Goal: Transaction & Acquisition: Purchase product/service

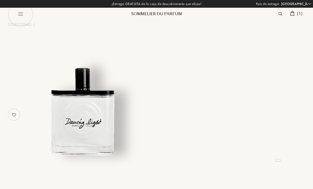
select select "ES"
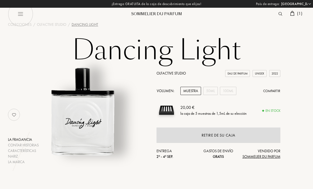
click at [19, 15] on img at bounding box center [20, 13] width 25 height 25
select select "ES"
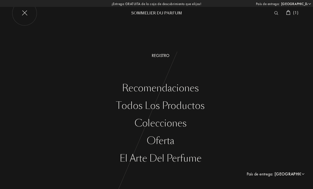
click at [129, 109] on div "Todos los productos" at bounding box center [160, 105] width 305 height 11
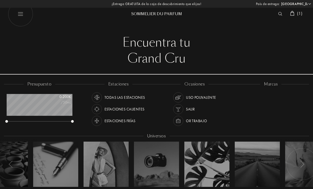
select select "ES"
click at [240, 107] on div at bounding box center [239, 106] width 5 height 5
click at [238, 98] on div at bounding box center [239, 97] width 5 height 5
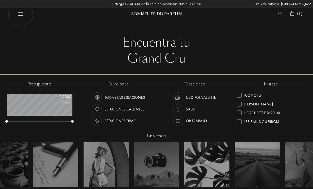
scroll to position [108, 0]
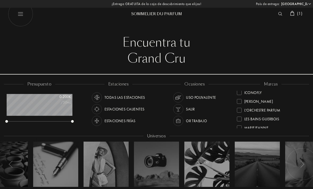
click at [242, 110] on div "L'Orchestre Parfum" at bounding box center [259, 108] width 44 height 7
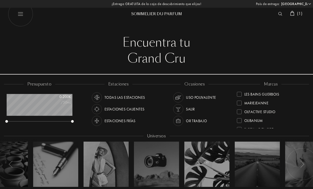
scroll to position [133, 0]
click at [241, 112] on div at bounding box center [239, 111] width 5 height 5
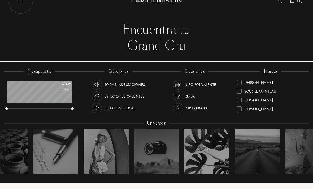
scroll to position [13, 0]
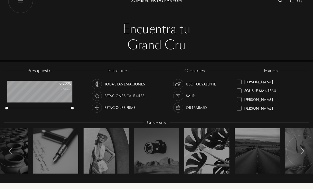
click at [241, 99] on div at bounding box center [239, 99] width 5 height 5
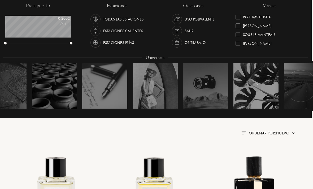
scroll to position [78, 1]
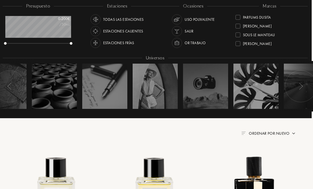
select select "ES"
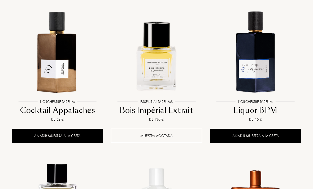
scroll to position [374, 0]
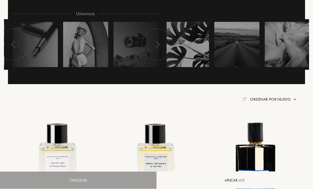
select select "ES"
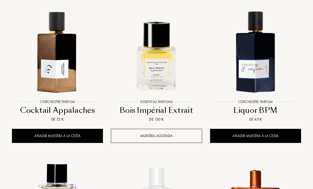
scroll to position [27, 66]
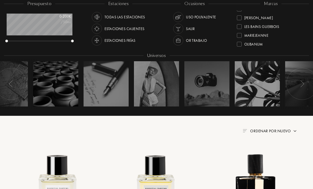
select select "ES"
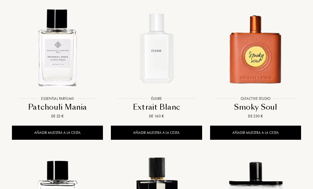
scroll to position [534, 0]
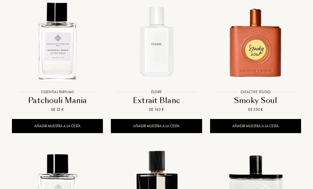
click at [263, 65] on img at bounding box center [255, 41] width 89 height 89
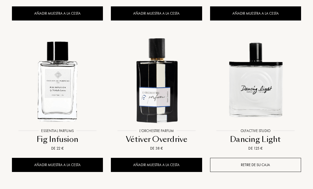
scroll to position [648, 0]
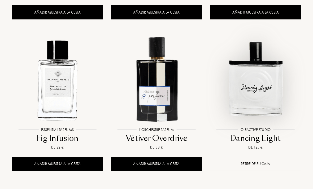
click at [262, 101] on img at bounding box center [255, 79] width 89 height 89
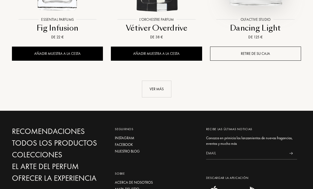
scroll to position [759, 0]
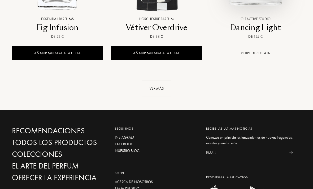
click at [163, 86] on div "Ver más" at bounding box center [156, 88] width 29 height 17
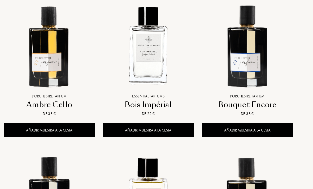
scroll to position [833, 8]
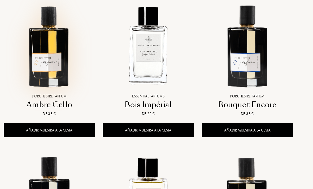
click at [46, 44] on img at bounding box center [49, 45] width 89 height 89
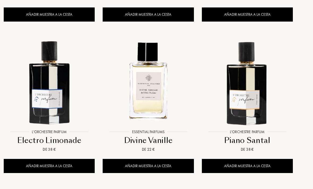
scroll to position [948, 8]
click at [260, 109] on img at bounding box center [247, 81] width 89 height 89
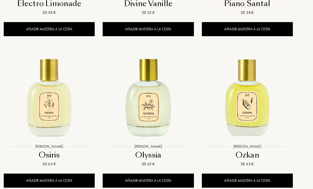
scroll to position [1085, 8]
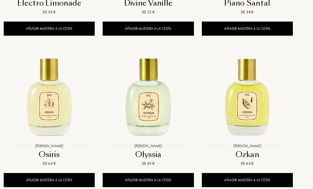
click at [50, 107] on img at bounding box center [49, 95] width 89 height 89
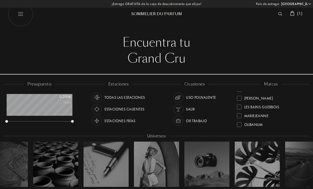
scroll to position [1103, 8]
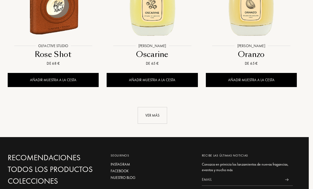
click at [149, 111] on div "Ver más" at bounding box center [152, 115] width 29 height 17
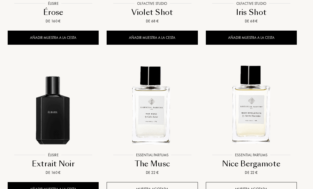
scroll to position [1529, 4]
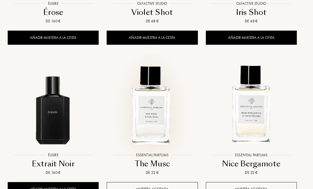
click at [149, 114] on img at bounding box center [152, 104] width 89 height 89
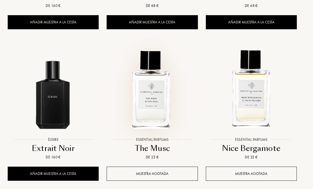
scroll to position [1544, 4]
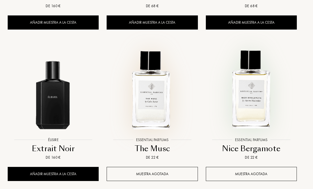
click at [261, 103] on img at bounding box center [251, 89] width 89 height 89
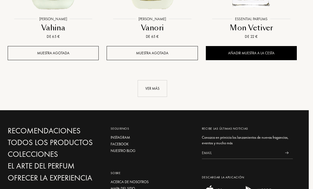
scroll to position [1967, 4]
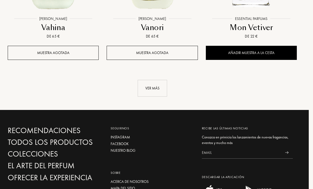
click at [161, 86] on div "Ver más" at bounding box center [152, 88] width 29 height 17
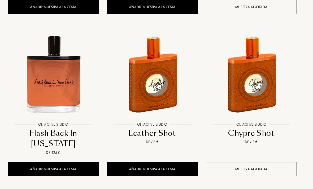
scroll to position [2164, 4]
click at [49, 86] on img at bounding box center [53, 73] width 89 height 89
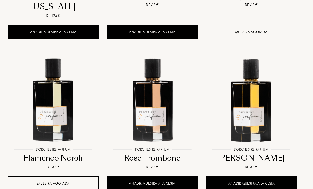
scroll to position [2302, 4]
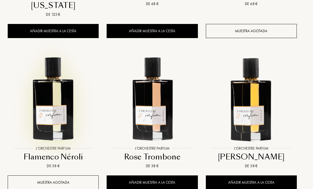
click at [52, 100] on img at bounding box center [53, 97] width 89 height 89
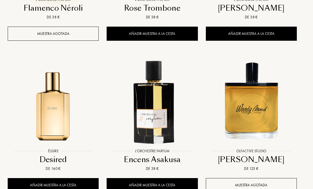
scroll to position [2450, 4]
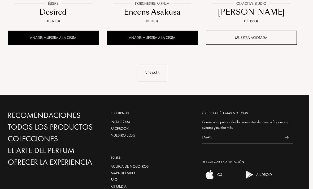
click at [152, 65] on div "Ver más" at bounding box center [152, 73] width 29 height 17
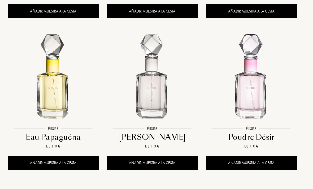
scroll to position [3087, 4]
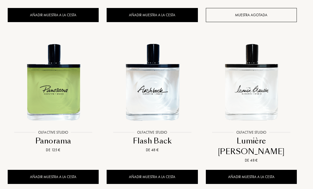
scroll to position [3386, 4]
click at [241, 64] on img at bounding box center [251, 81] width 89 height 89
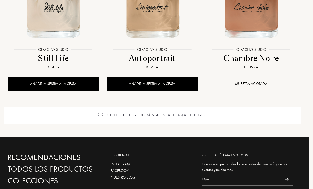
scroll to position [3629, 4]
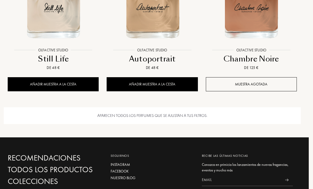
click at [104, 107] on div "Aparecen todos los perfumes que se ajustan a tus filtros." at bounding box center [152, 115] width 297 height 17
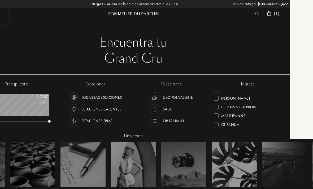
scroll to position [0, 0]
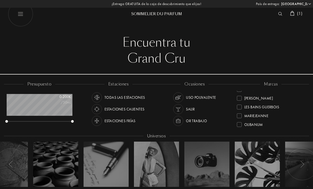
click at [292, 12] on img at bounding box center [292, 13] width 4 height 5
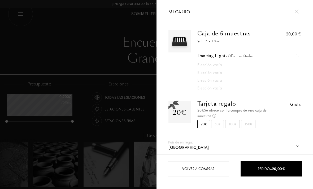
click at [297, 12] on img at bounding box center [297, 12] width 4 height 4
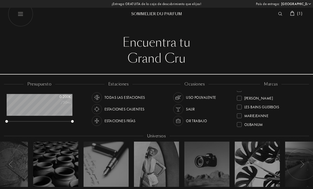
click at [299, 12] on span "( 1 )" at bounding box center [299, 14] width 5 height 6
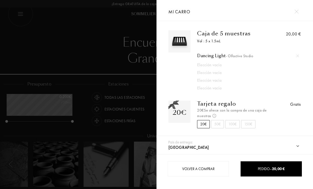
click at [299, 54] on div at bounding box center [298, 56] width 8 height 8
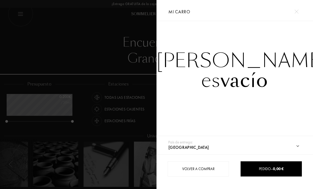
click at [298, 12] on img at bounding box center [297, 12] width 4 height 4
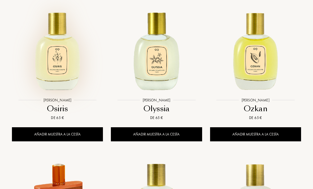
scroll to position [1130, 0]
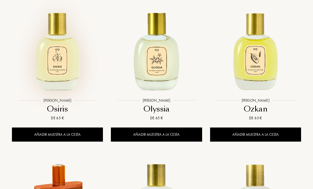
click at [49, 134] on div "Añadir muestra a la cesta" at bounding box center [57, 134] width 91 height 14
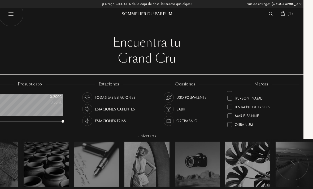
scroll to position [0, 2]
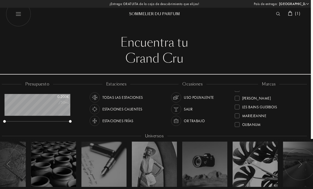
click at [291, 12] on img at bounding box center [290, 13] width 4 height 5
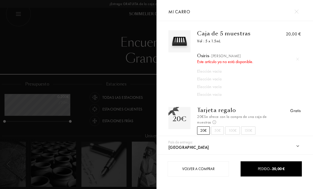
click at [300, 58] on div at bounding box center [298, 59] width 8 height 8
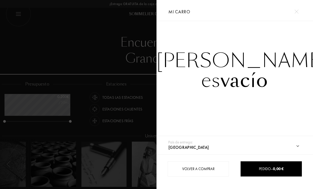
click at [298, 10] on img at bounding box center [297, 12] width 4 height 4
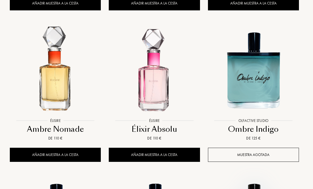
scroll to position [3247, 2]
click at [53, 65] on img at bounding box center [55, 69] width 89 height 89
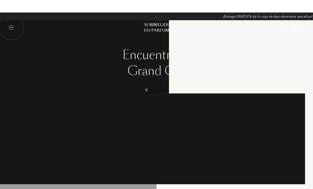
scroll to position [265471, 265445]
select select "ES"
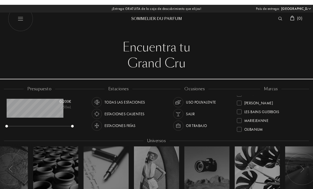
scroll to position [265471, 265432]
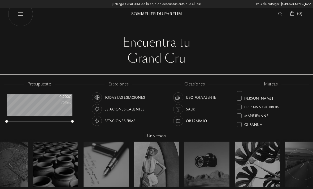
click at [23, 15] on img at bounding box center [20, 13] width 25 height 25
select select "ES"
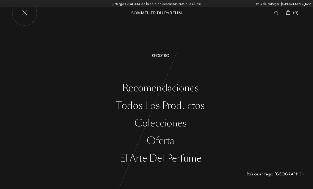
click at [170, 139] on div "Oferta" at bounding box center [160, 140] width 305 height 11
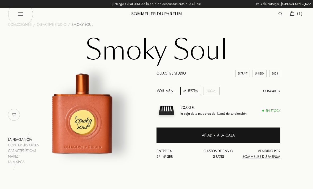
select select "ES"
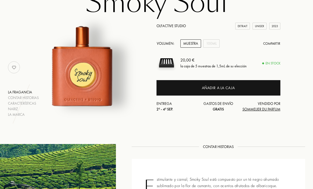
scroll to position [45, 0]
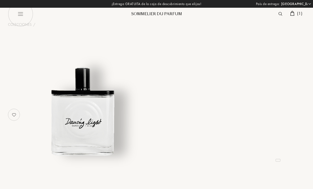
select select "ES"
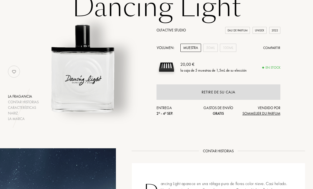
scroll to position [42, 0]
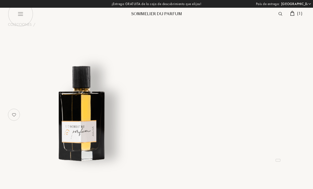
select select "ES"
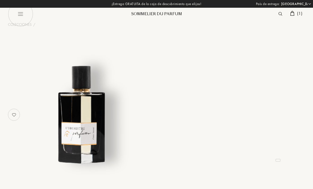
select select "ES"
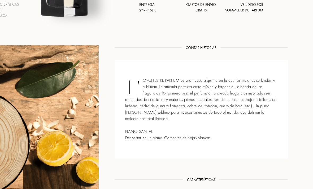
scroll to position [139, 17]
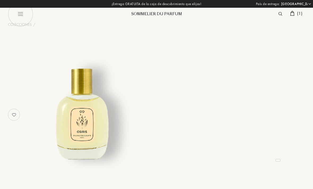
select select "ES"
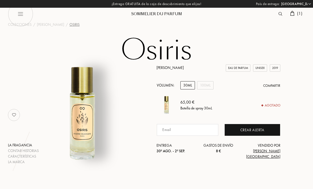
click at [204, 83] on div "100mL" at bounding box center [205, 85] width 16 height 8
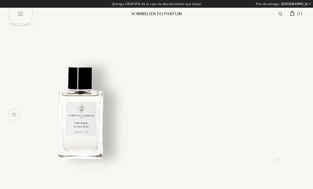
select select "ES"
select select "3"
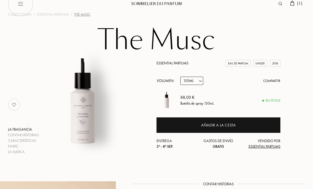
scroll to position [9, 0]
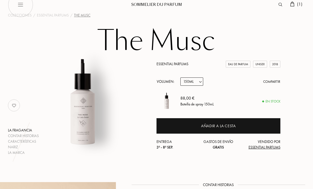
click at [188, 79] on select "Muestra 10mL 100mL 150mL" at bounding box center [192, 81] width 23 height 8
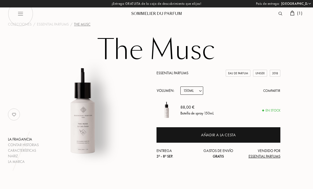
scroll to position [0, 0]
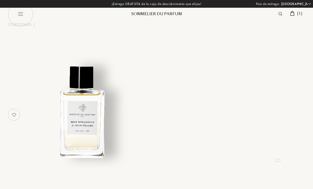
select select "ES"
select select "3"
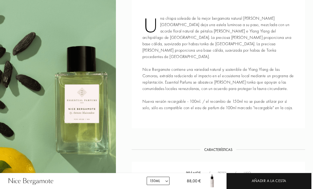
scroll to position [208, 0]
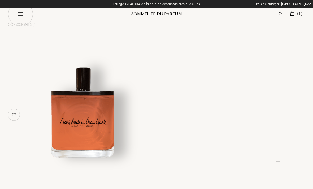
select select "ES"
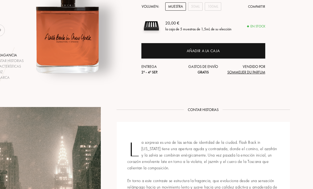
scroll to position [77, 16]
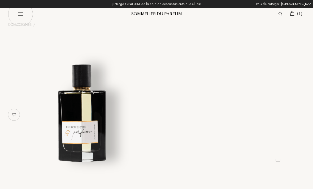
select select "ES"
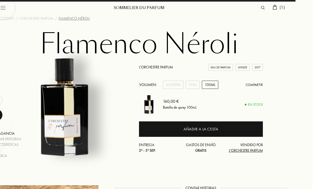
scroll to position [0, 17]
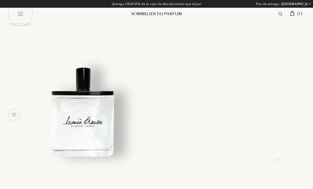
select select "ES"
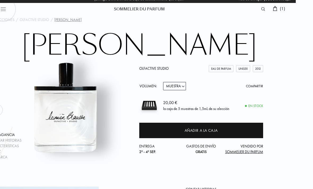
scroll to position [0, 17]
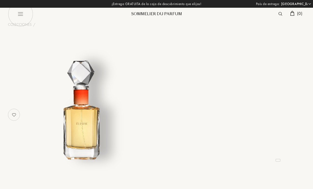
select select "ES"
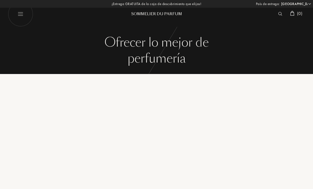
select select "ES"
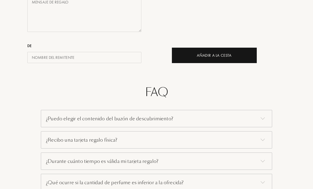
scroll to position [289, 0]
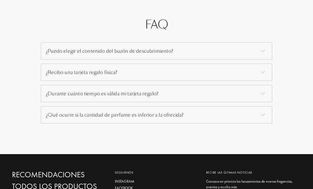
click at [263, 111] on div "¿Qué ocurre si la cantidad de perfume es inferior a la ofrecida?" at bounding box center [157, 114] width 232 height 17
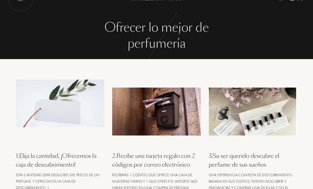
scroll to position [0, 0]
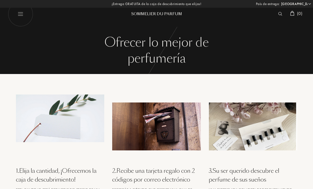
click at [22, 16] on img at bounding box center [20, 13] width 25 height 25
select select "ES"
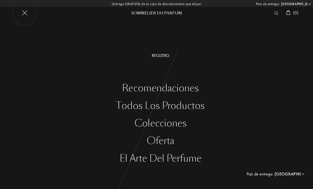
click at [175, 122] on div "Colecciones" at bounding box center [160, 123] width 305 height 11
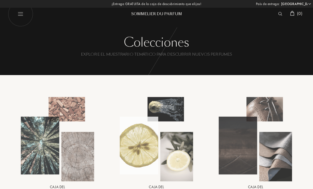
select select "ES"
click at [23, 16] on img at bounding box center [20, 13] width 25 height 25
select select "ES"
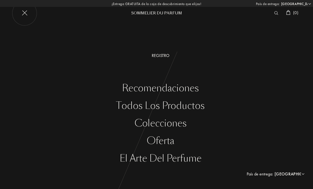
click at [188, 88] on div "Recomendaciones" at bounding box center [160, 88] width 305 height 11
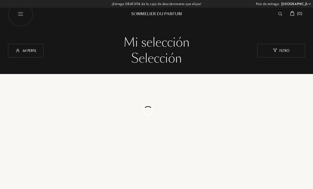
select select "ES"
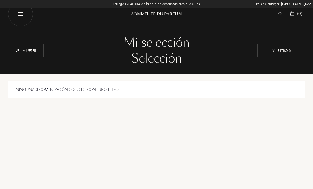
click at [31, 49] on div "Mi perfil" at bounding box center [26, 51] width 36 height 14
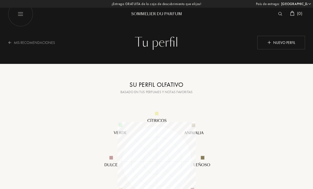
select select "ES"
